Goal: Information Seeking & Learning: Check status

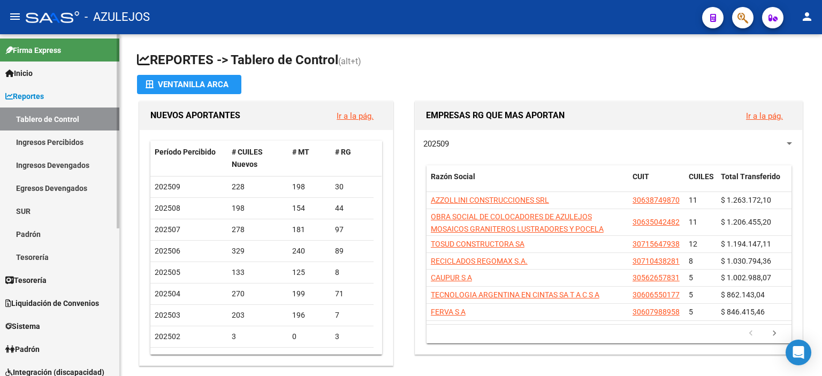
click at [25, 346] on span "Padrón" at bounding box center [22, 350] width 34 height 12
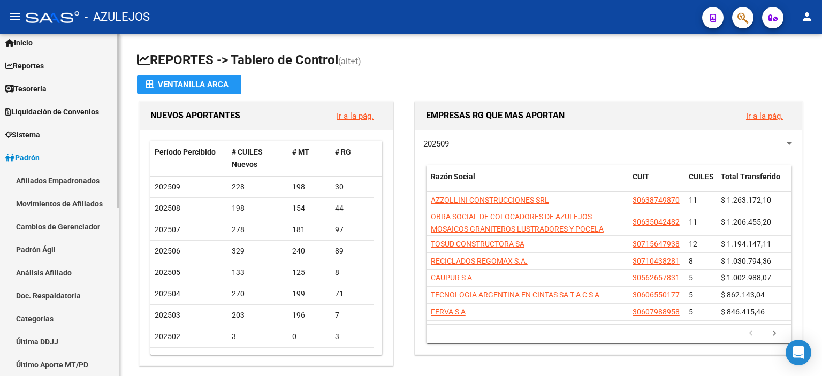
scroll to position [54, 0]
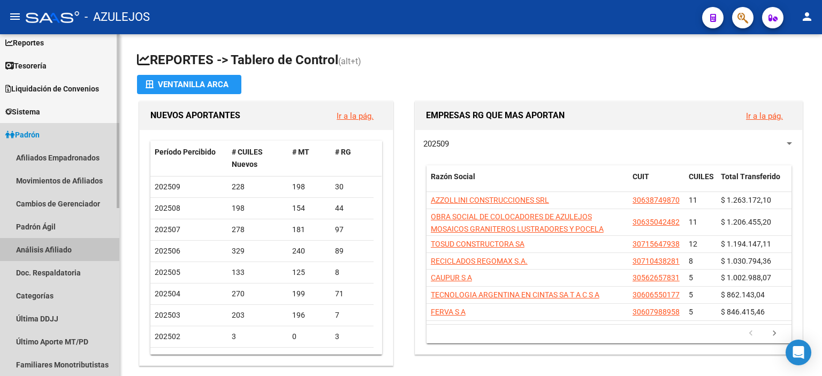
click at [62, 246] on link "Análisis Afiliado" at bounding box center [59, 249] width 119 height 23
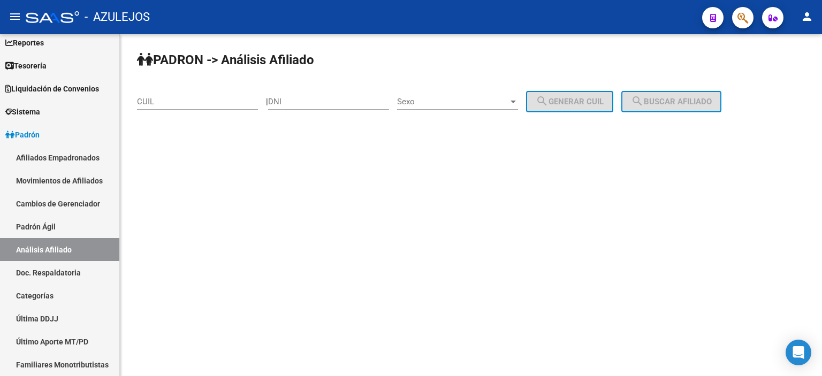
click at [323, 102] on input "DNI" at bounding box center [328, 102] width 121 height 10
type input "94814370"
click at [425, 100] on span "Sexo" at bounding box center [452, 102] width 111 height 10
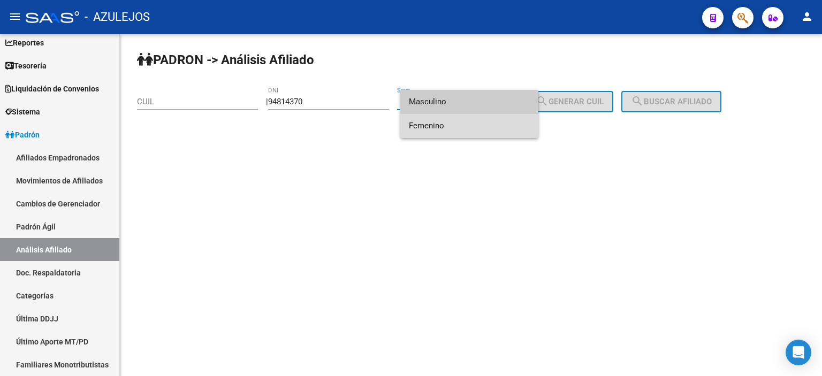
click at [440, 127] on span "Femenino" at bounding box center [469, 126] width 121 height 24
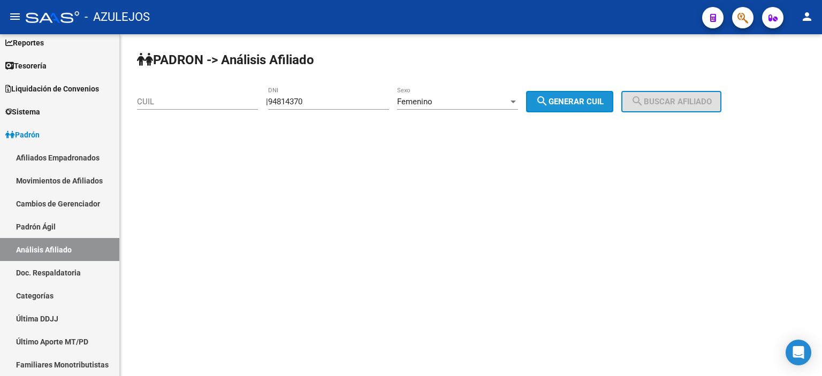
click at [574, 100] on span "search Generar CUIL" at bounding box center [570, 102] width 68 height 10
type input "23-94814370-4"
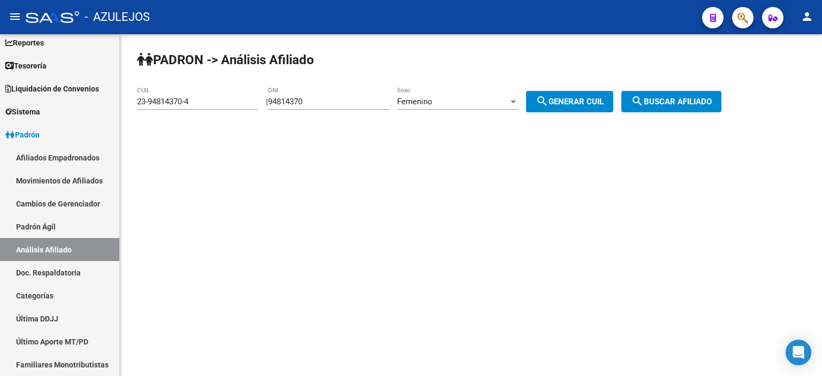
click at [685, 100] on span "search Buscar afiliado" at bounding box center [671, 102] width 81 height 10
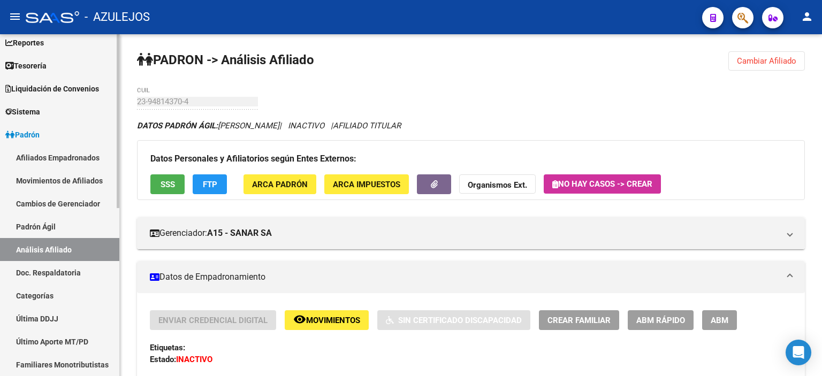
click at [59, 224] on link "Padrón Ágil" at bounding box center [59, 226] width 119 height 23
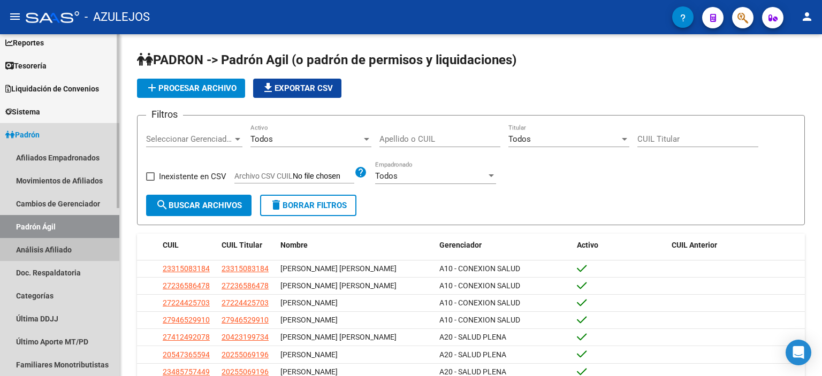
click at [58, 249] on link "Análisis Afiliado" at bounding box center [59, 249] width 119 height 23
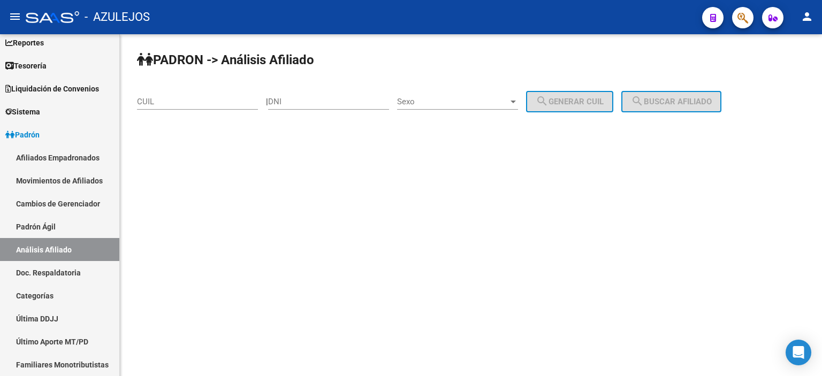
click at [317, 100] on input "DNI" at bounding box center [328, 102] width 121 height 10
type input "94814370"
click at [441, 100] on span "Sexo" at bounding box center [452, 102] width 111 height 10
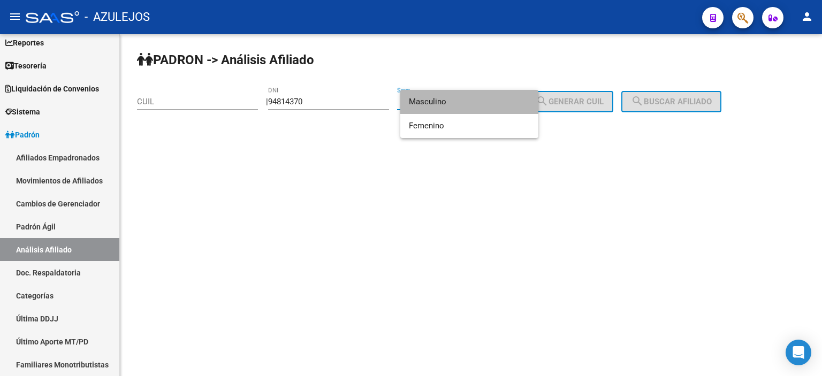
click at [441, 100] on span "Masculino" at bounding box center [469, 102] width 121 height 24
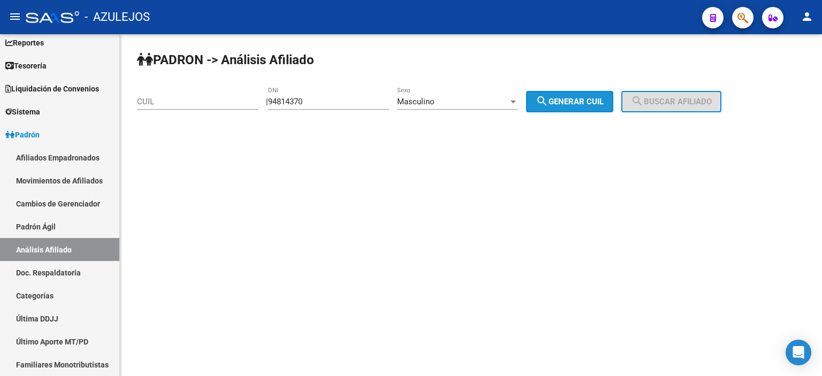
drag, startPoint x: 604, startPoint y: 101, endPoint x: 671, endPoint y: 101, distance: 67.5
click at [604, 101] on span "search Generar CUIL" at bounding box center [570, 102] width 68 height 10
type input "20-94814370-5"
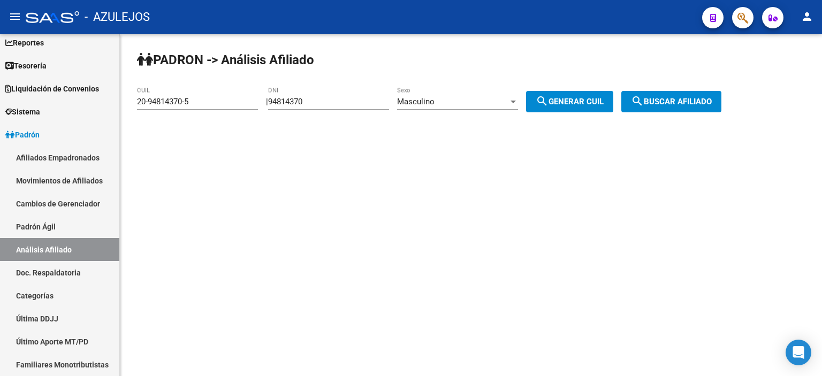
click at [671, 101] on span "search Buscar afiliado" at bounding box center [671, 102] width 81 height 10
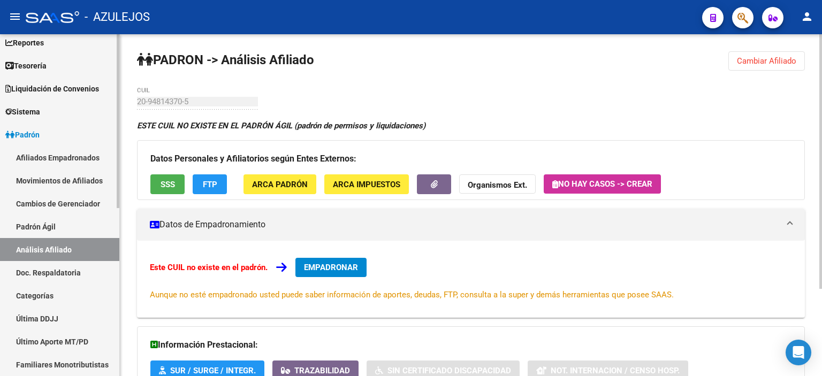
click at [61, 223] on link "Padrón Ágil" at bounding box center [59, 226] width 119 height 23
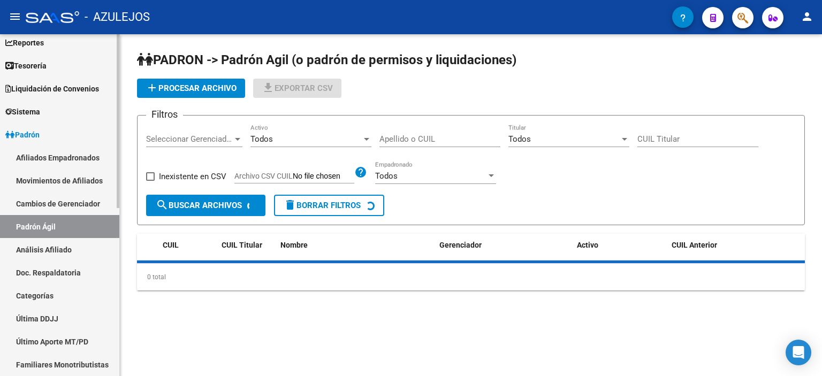
click at [58, 248] on link "Análisis Afiliado" at bounding box center [59, 249] width 119 height 23
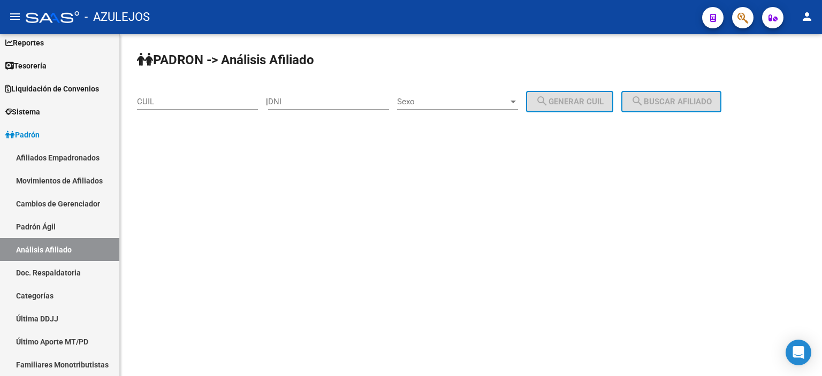
click at [332, 100] on input "DNI" at bounding box center [328, 102] width 121 height 10
type input "94814370"
click at [420, 97] on span "Sexo" at bounding box center [452, 102] width 111 height 10
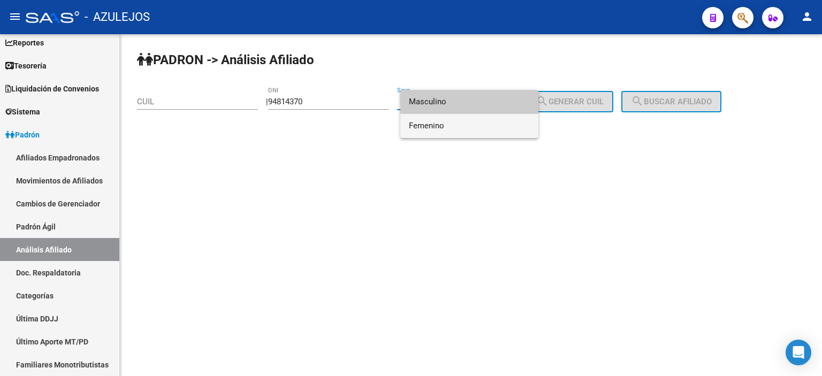
click at [409, 125] on span "Femenino" at bounding box center [469, 126] width 121 height 24
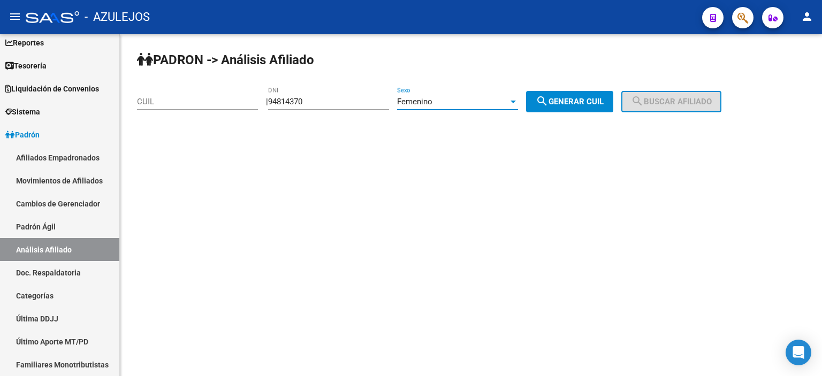
click at [585, 97] on span "search Generar CUIL" at bounding box center [570, 102] width 68 height 10
type input "23-94814370-4"
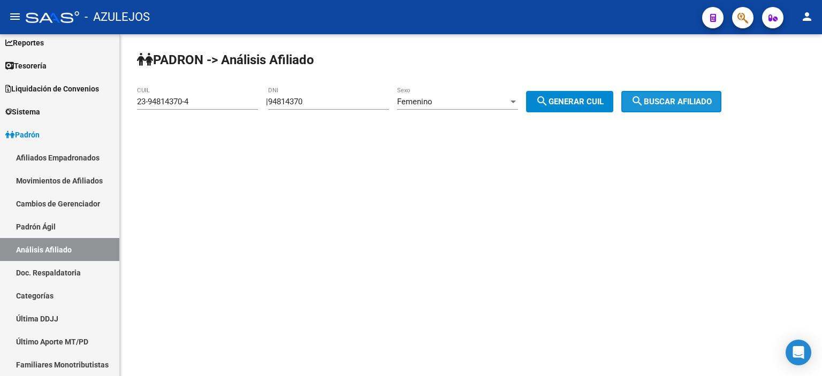
click at [663, 96] on button "search Buscar afiliado" at bounding box center [672, 101] width 100 height 21
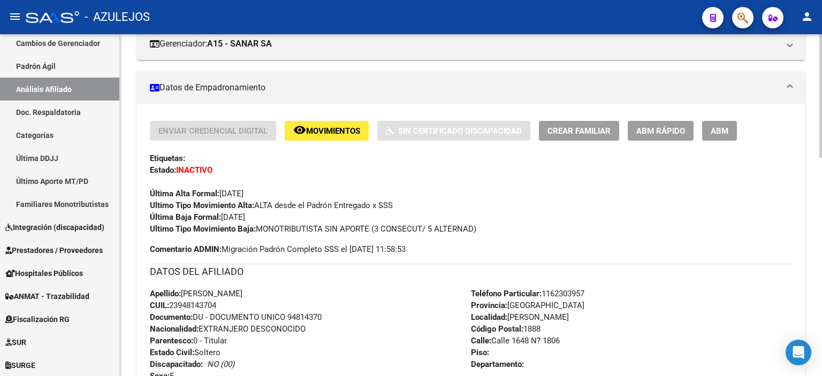
scroll to position [54, 0]
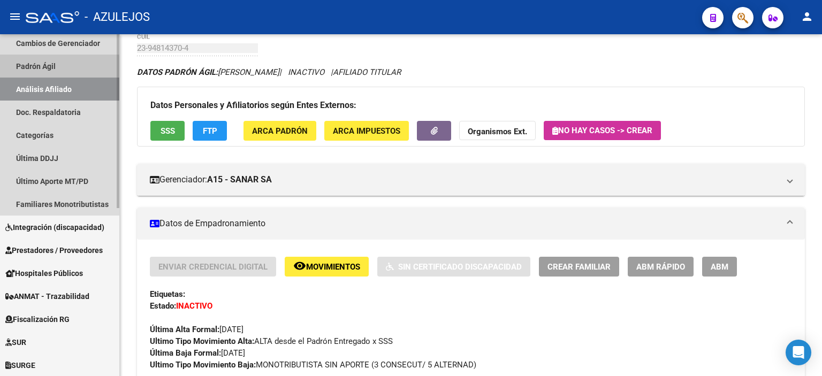
click at [51, 67] on link "Padrón Ágil" at bounding box center [59, 66] width 119 height 23
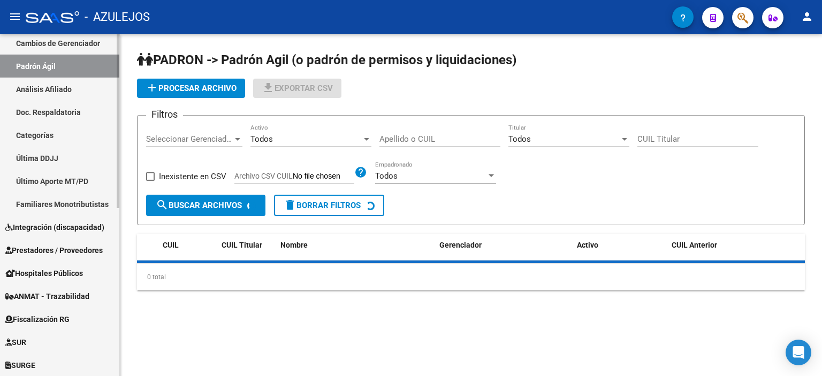
click at [54, 88] on link "Análisis Afiliado" at bounding box center [59, 89] width 119 height 23
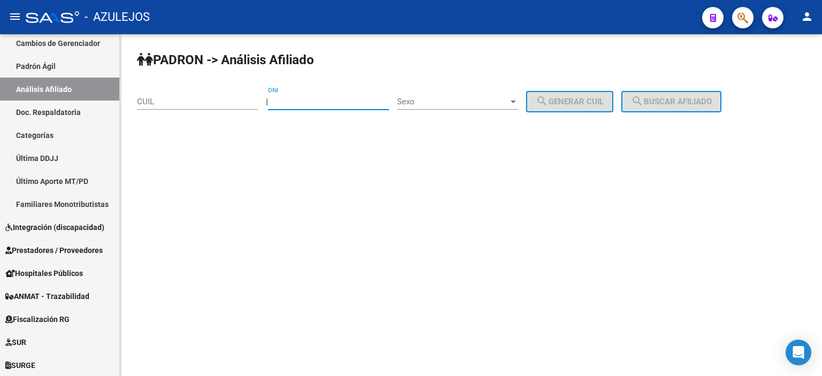
click at [304, 105] on input "DNI" at bounding box center [328, 102] width 121 height 10
type input "94814370"
click at [449, 97] on span "Sexo" at bounding box center [452, 102] width 111 height 10
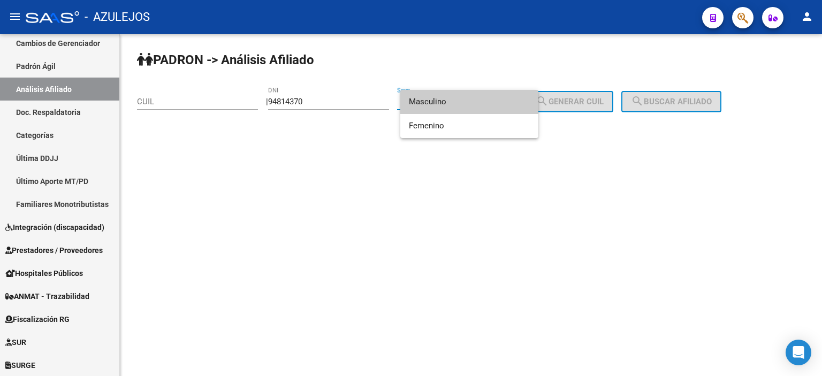
click at [449, 100] on span "Masculino" at bounding box center [469, 102] width 121 height 24
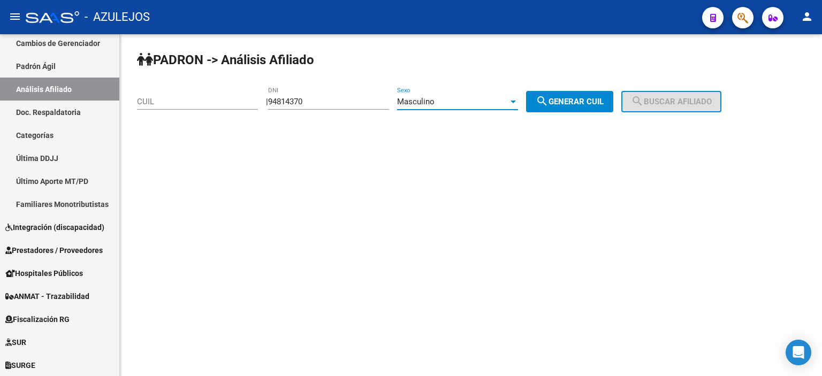
click at [571, 105] on span "search Generar CUIL" at bounding box center [570, 102] width 68 height 10
type input "20-94814370-5"
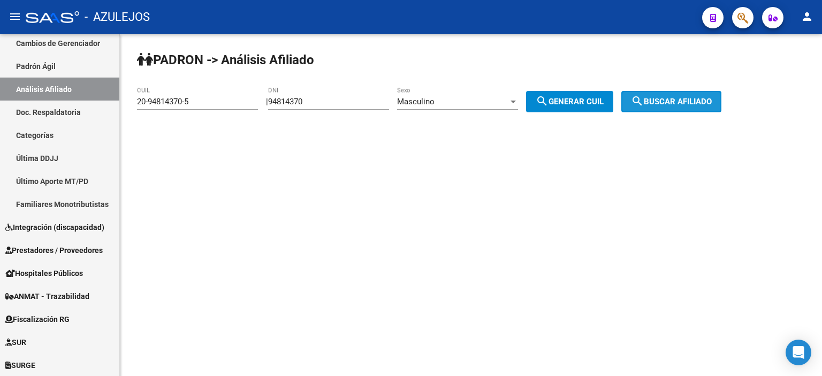
click at [677, 105] on span "search Buscar afiliado" at bounding box center [671, 102] width 81 height 10
